Goal: Information Seeking & Learning: Learn about a topic

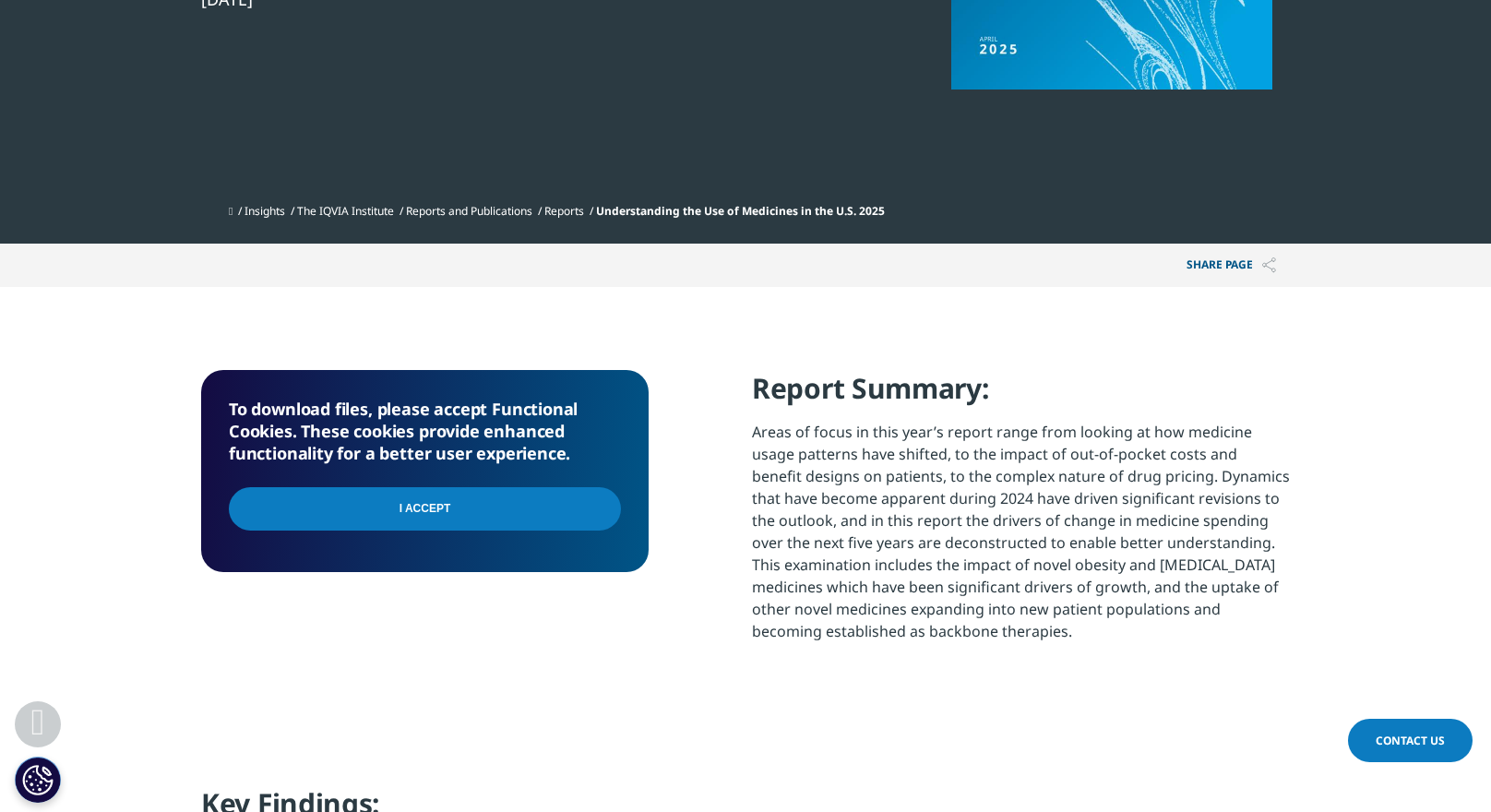
scroll to position [554, 0]
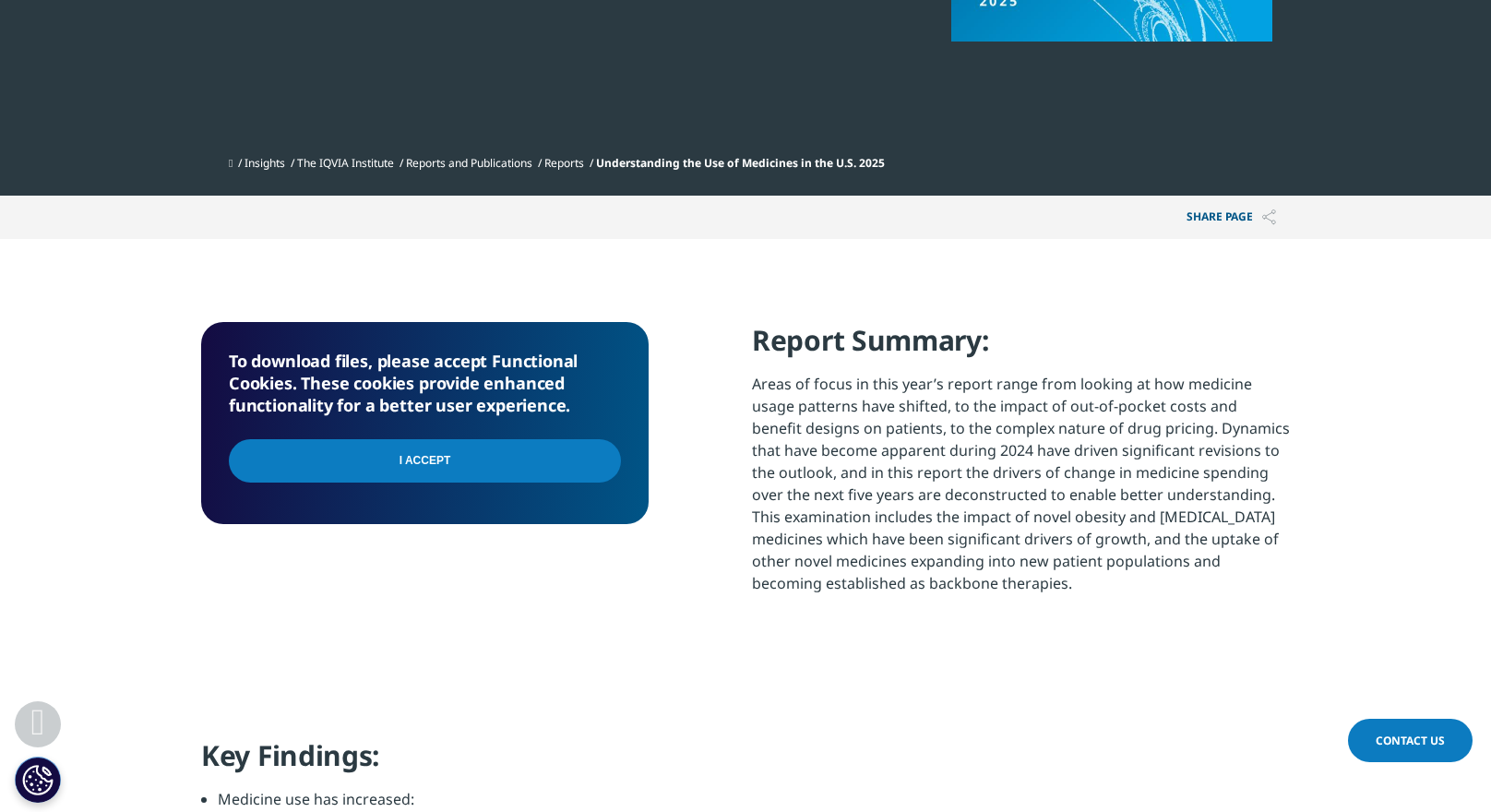
click at [470, 465] on input "I Accept" at bounding box center [424, 461] width 393 height 43
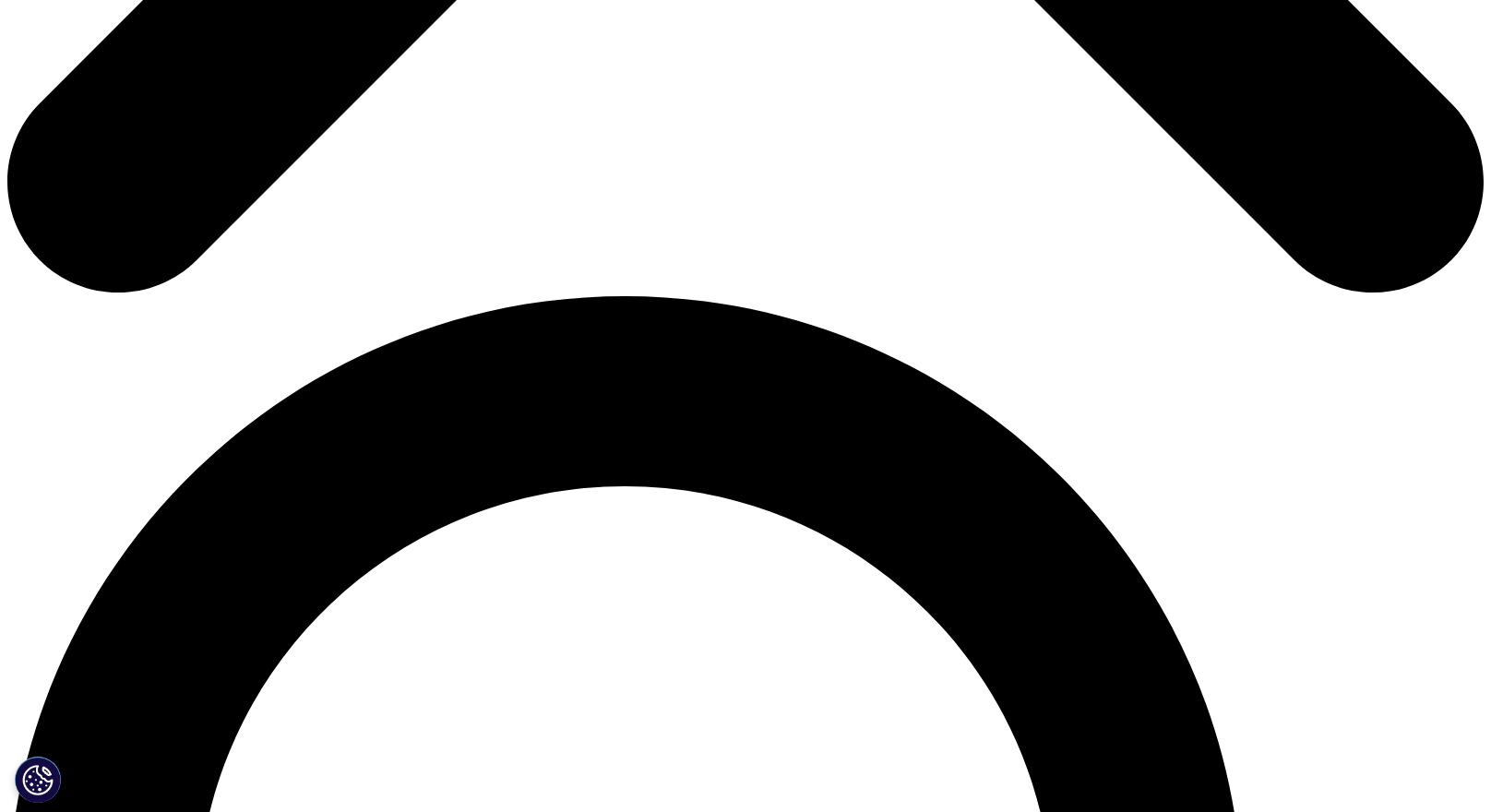
scroll to position [1384, 0]
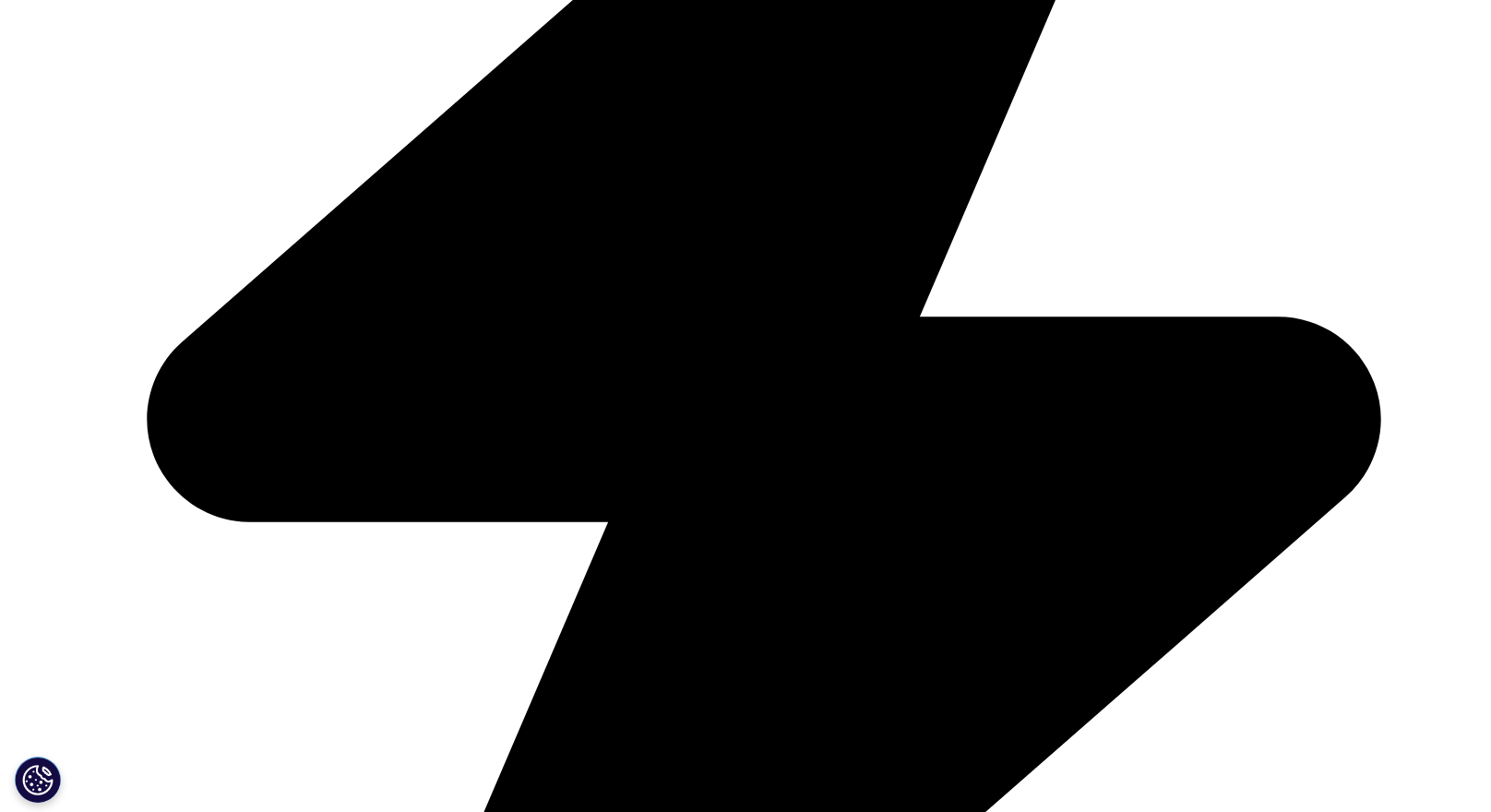
scroll to position [3625, 0]
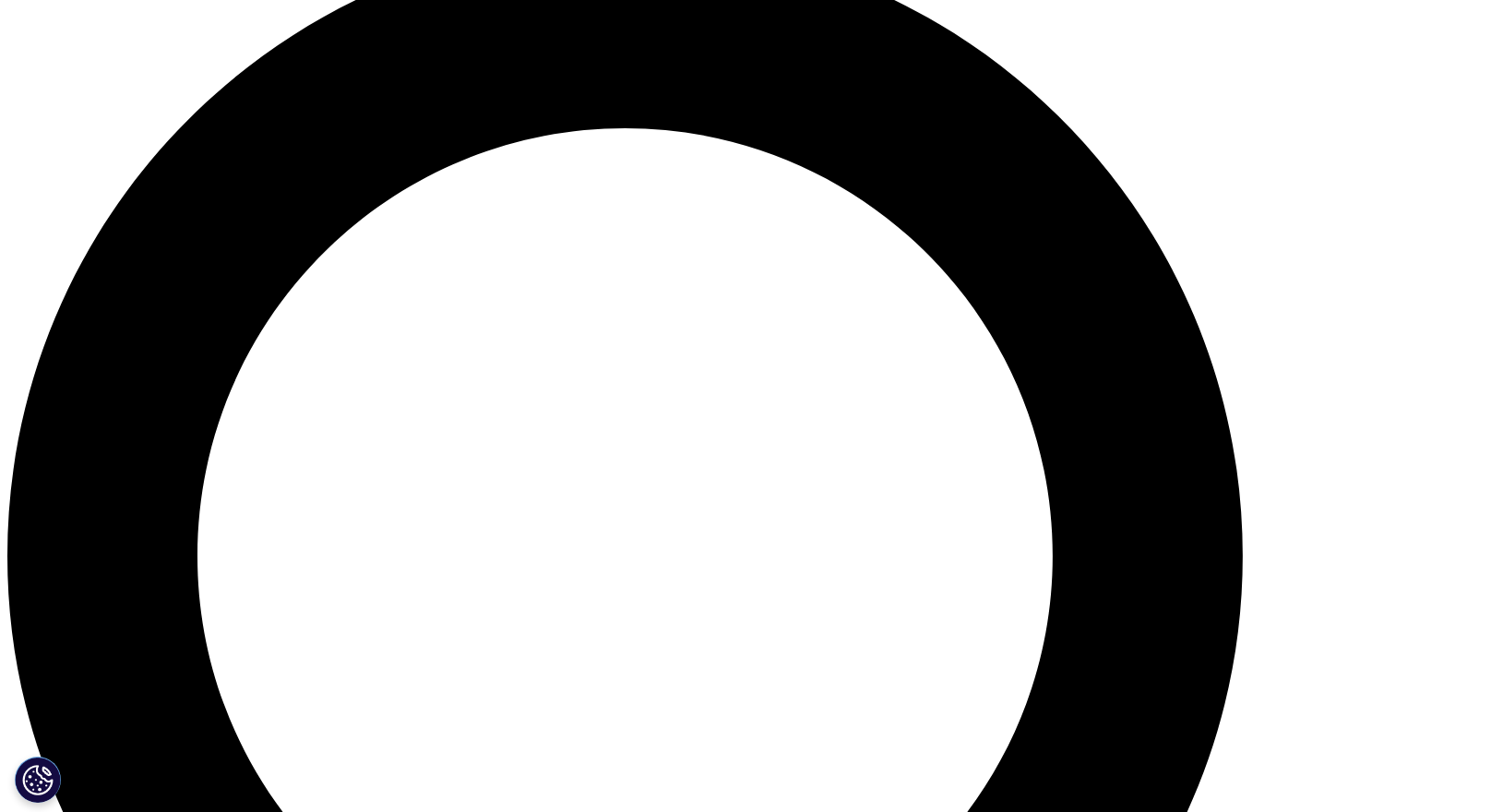
scroll to position [1938, 0]
